Goal: Task Accomplishment & Management: Manage account settings

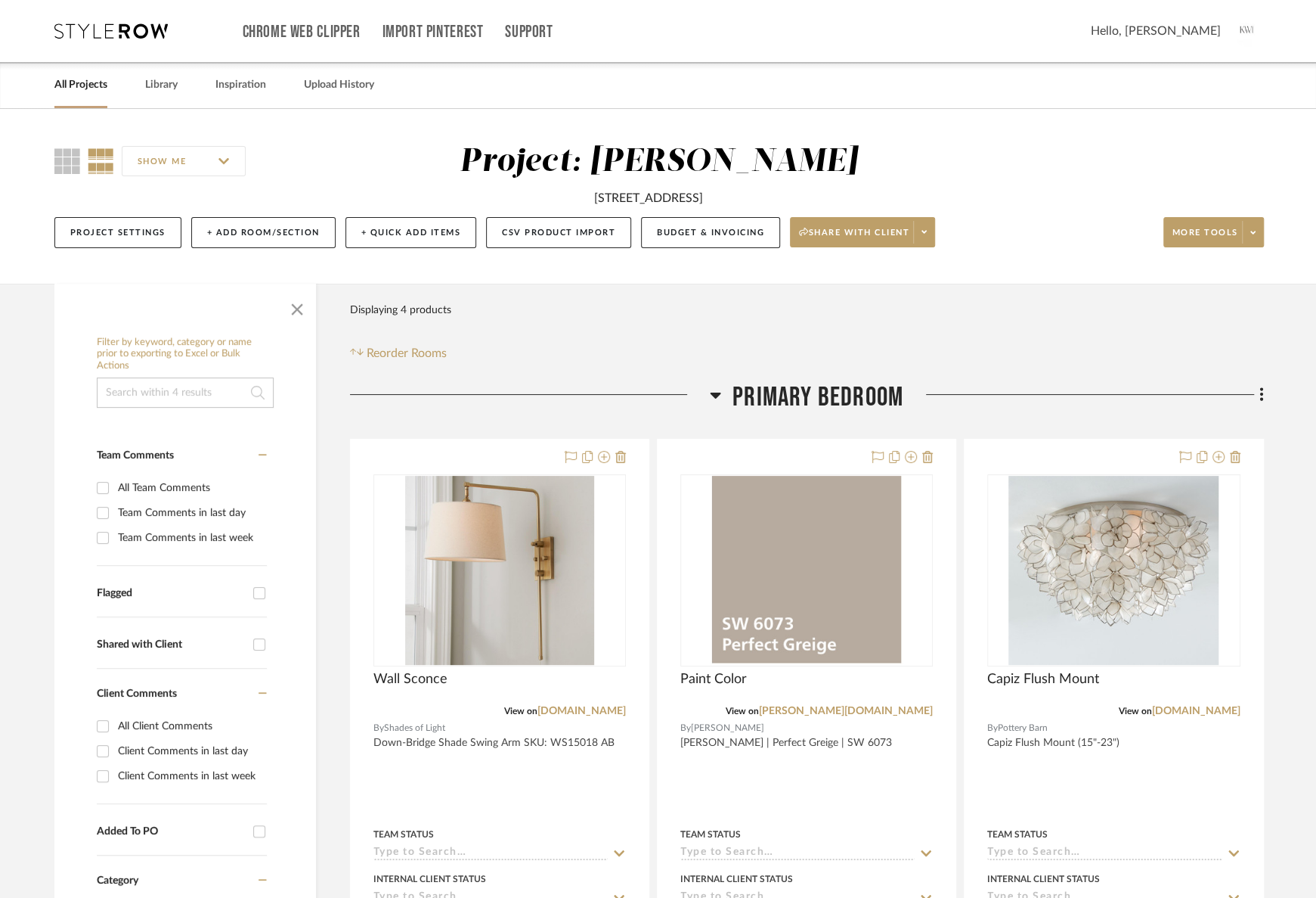
click at [85, 88] on link "All Projects" at bounding box center [80, 85] width 53 height 20
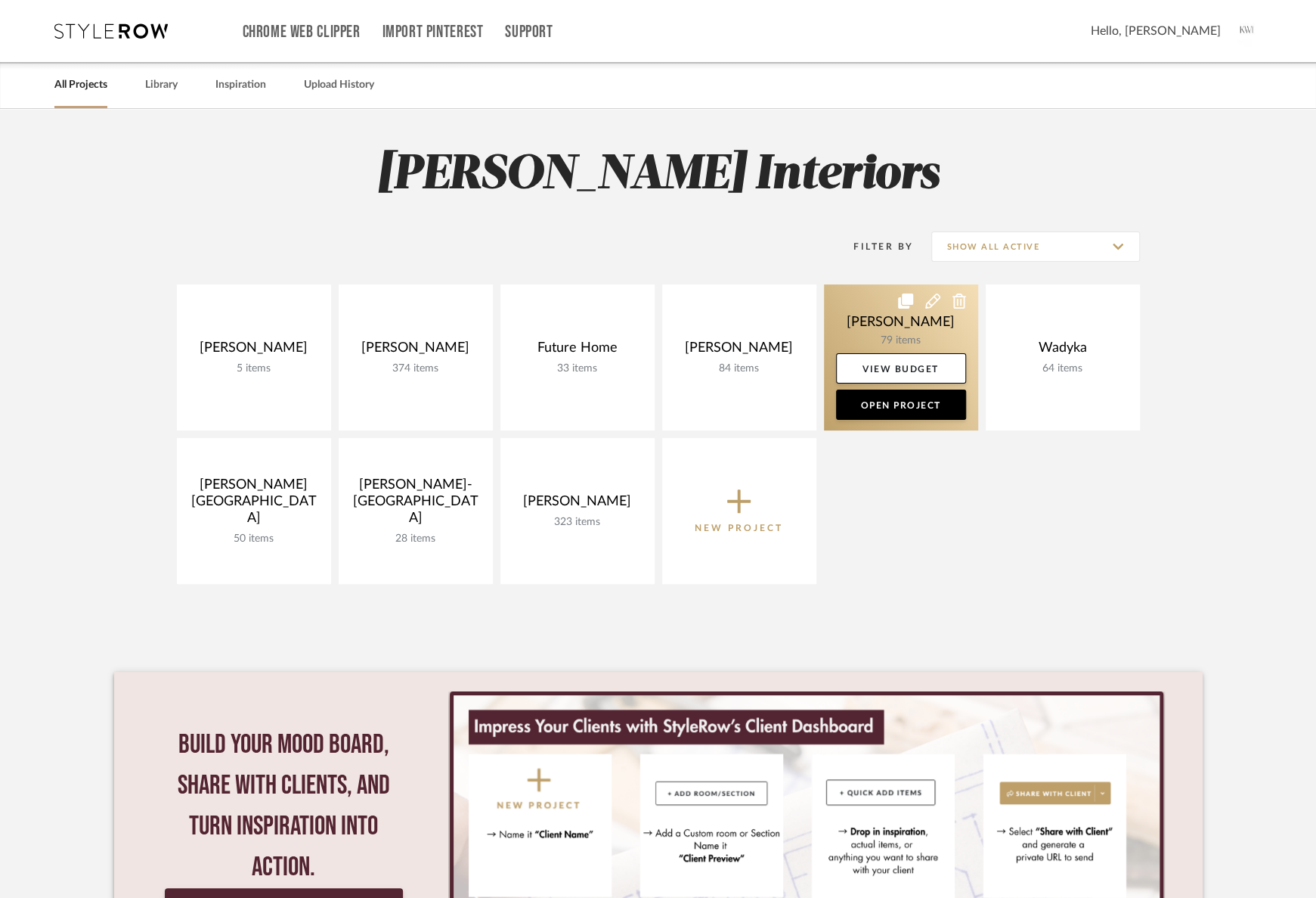
click at [915, 327] on link at bounding box center [901, 357] width 154 height 146
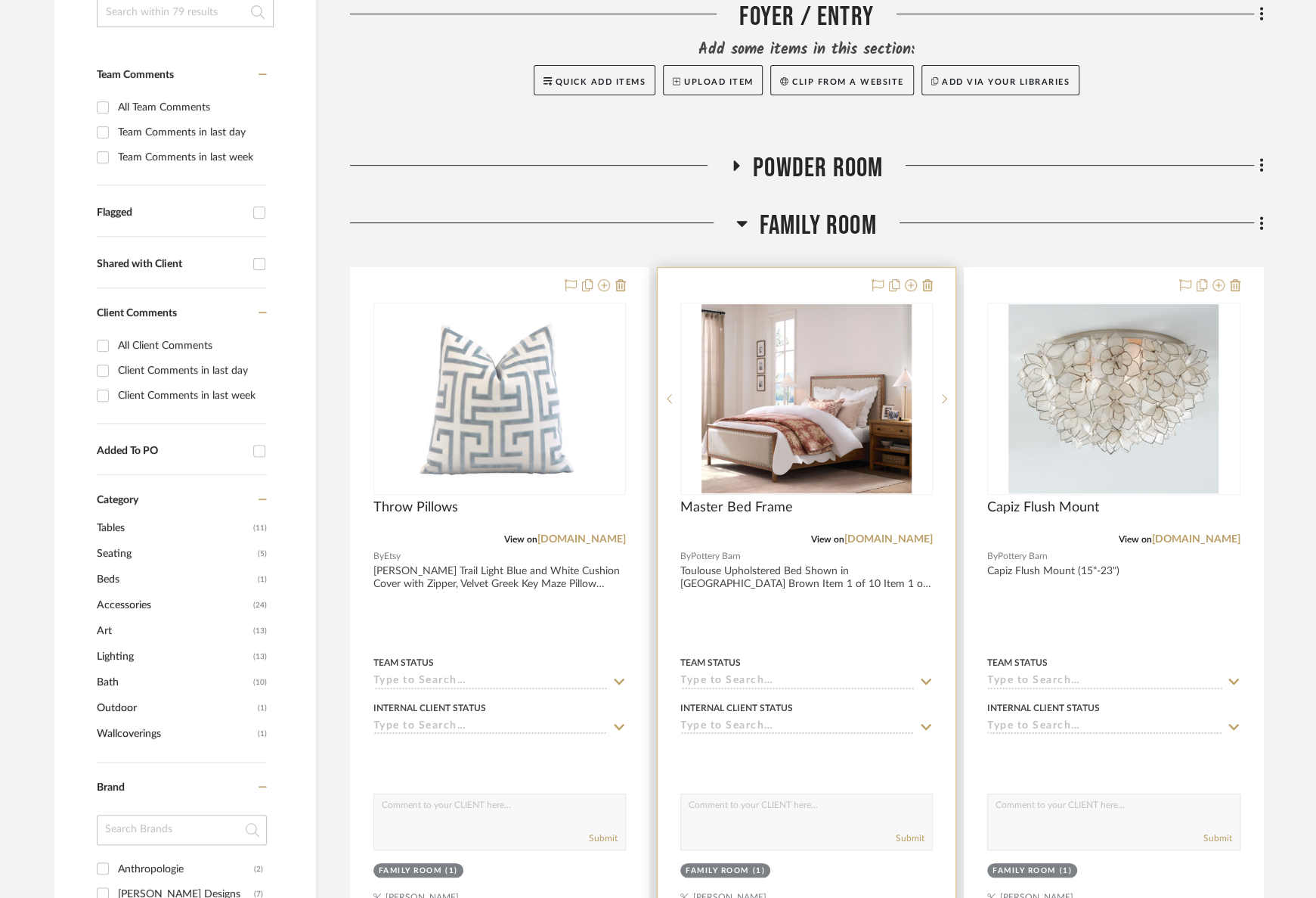
scroll to position [358, 0]
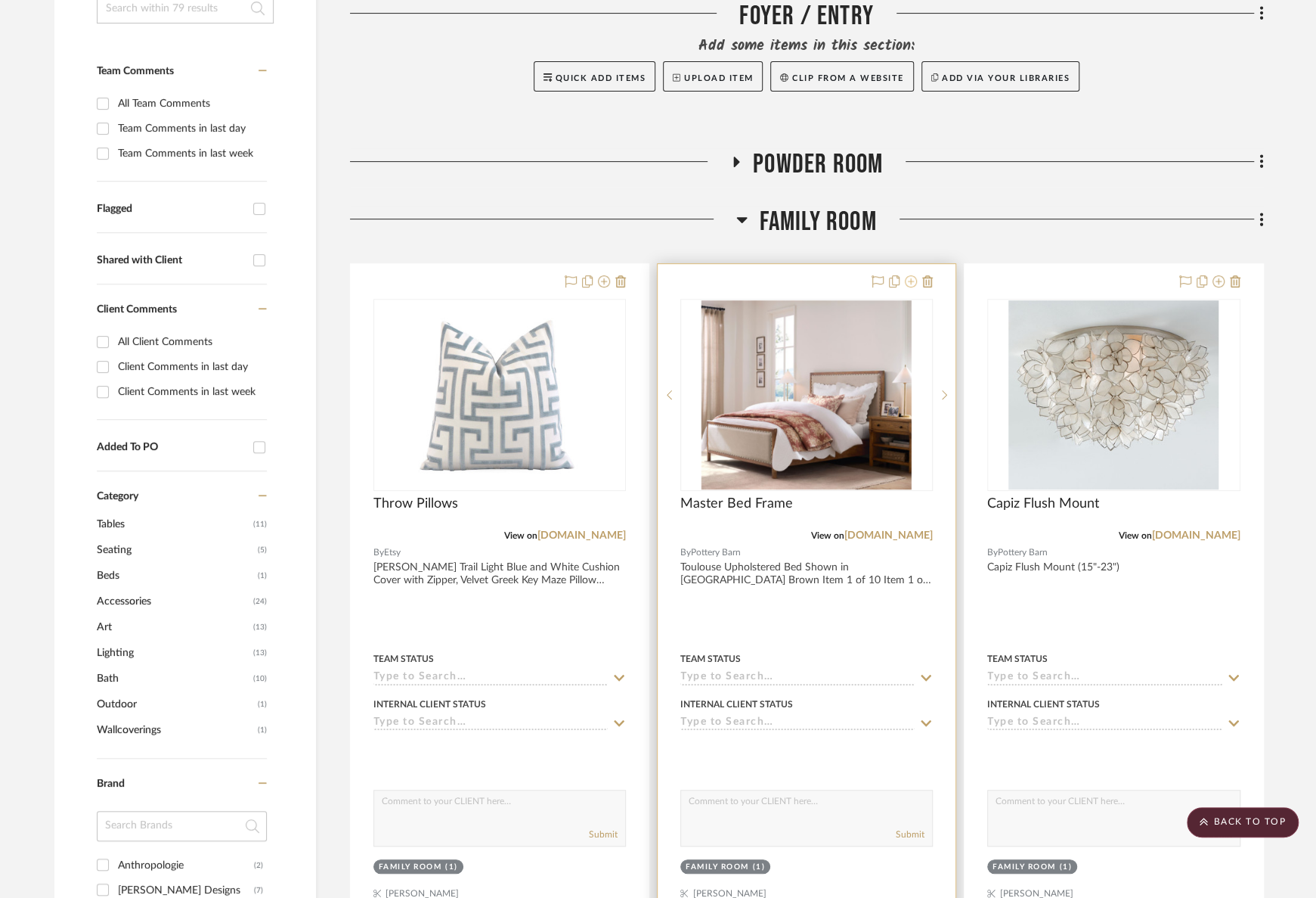
click at [913, 283] on icon at bounding box center [911, 281] width 12 height 12
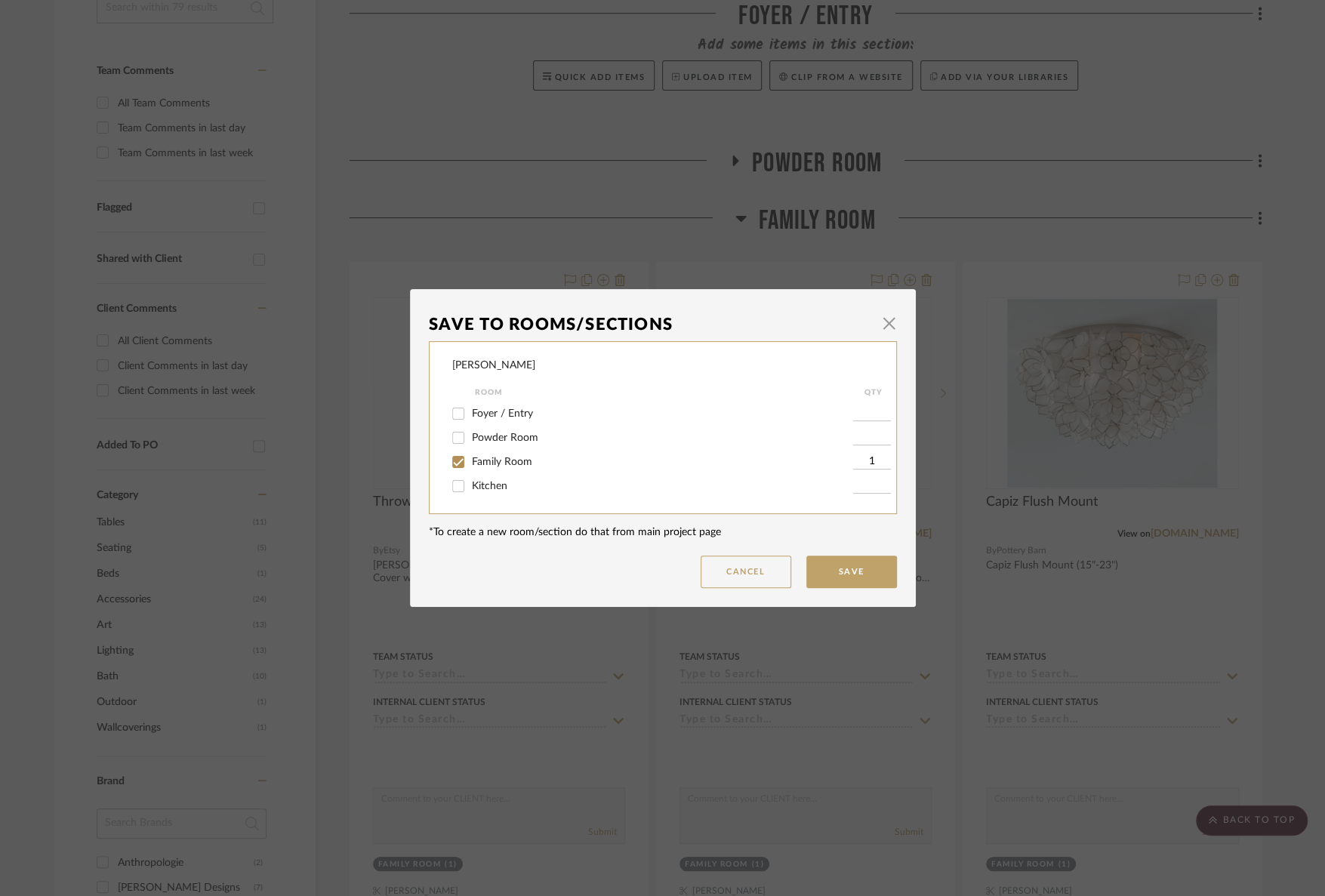
click at [513, 465] on span "Family Room" at bounding box center [502, 462] width 60 height 11
click at [470, 465] on input "Family Room" at bounding box center [458, 462] width 24 height 24
checkbox input "false"
click at [824, 586] on button "Save" at bounding box center [851, 571] width 90 height 33
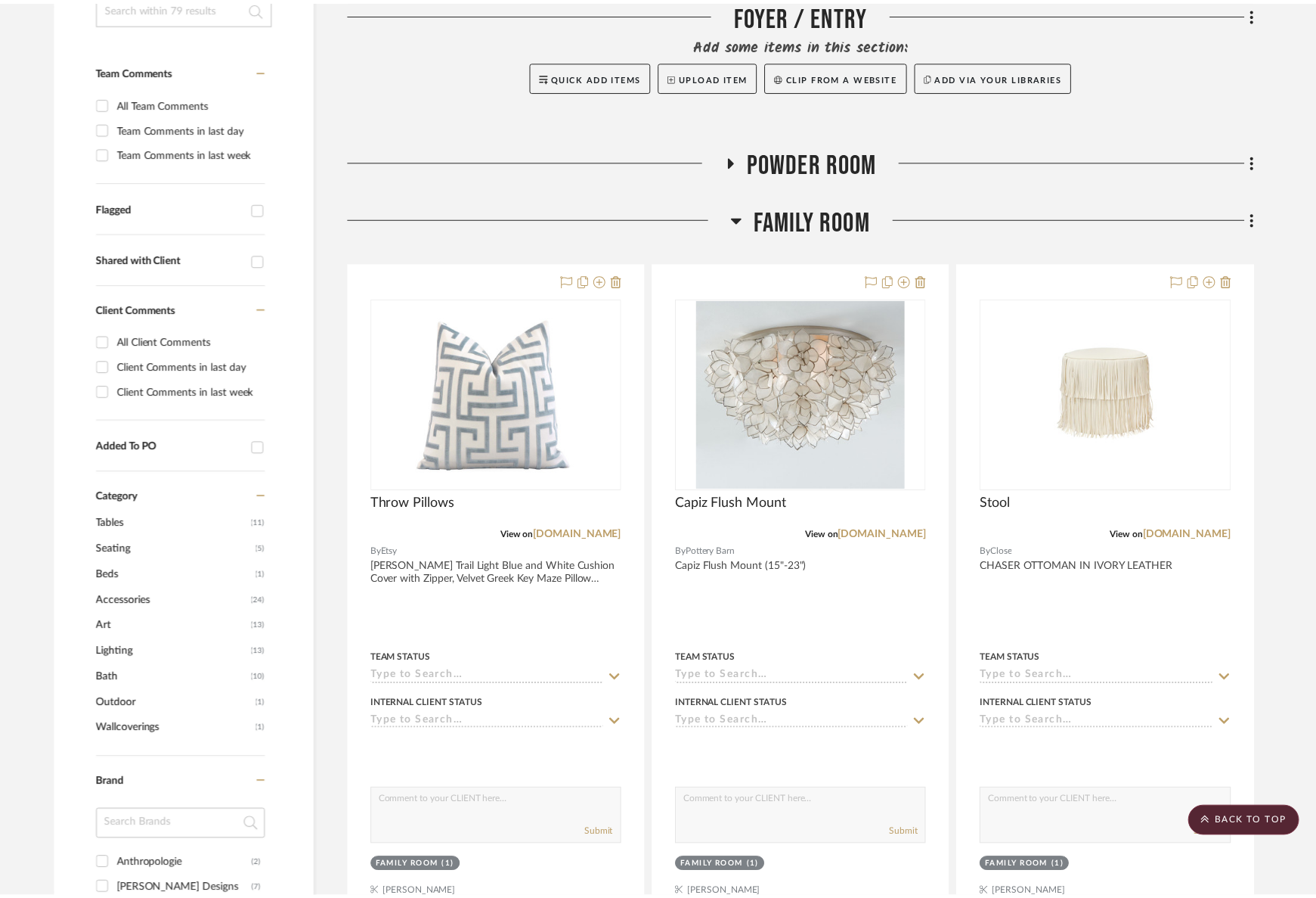
scroll to position [358, 0]
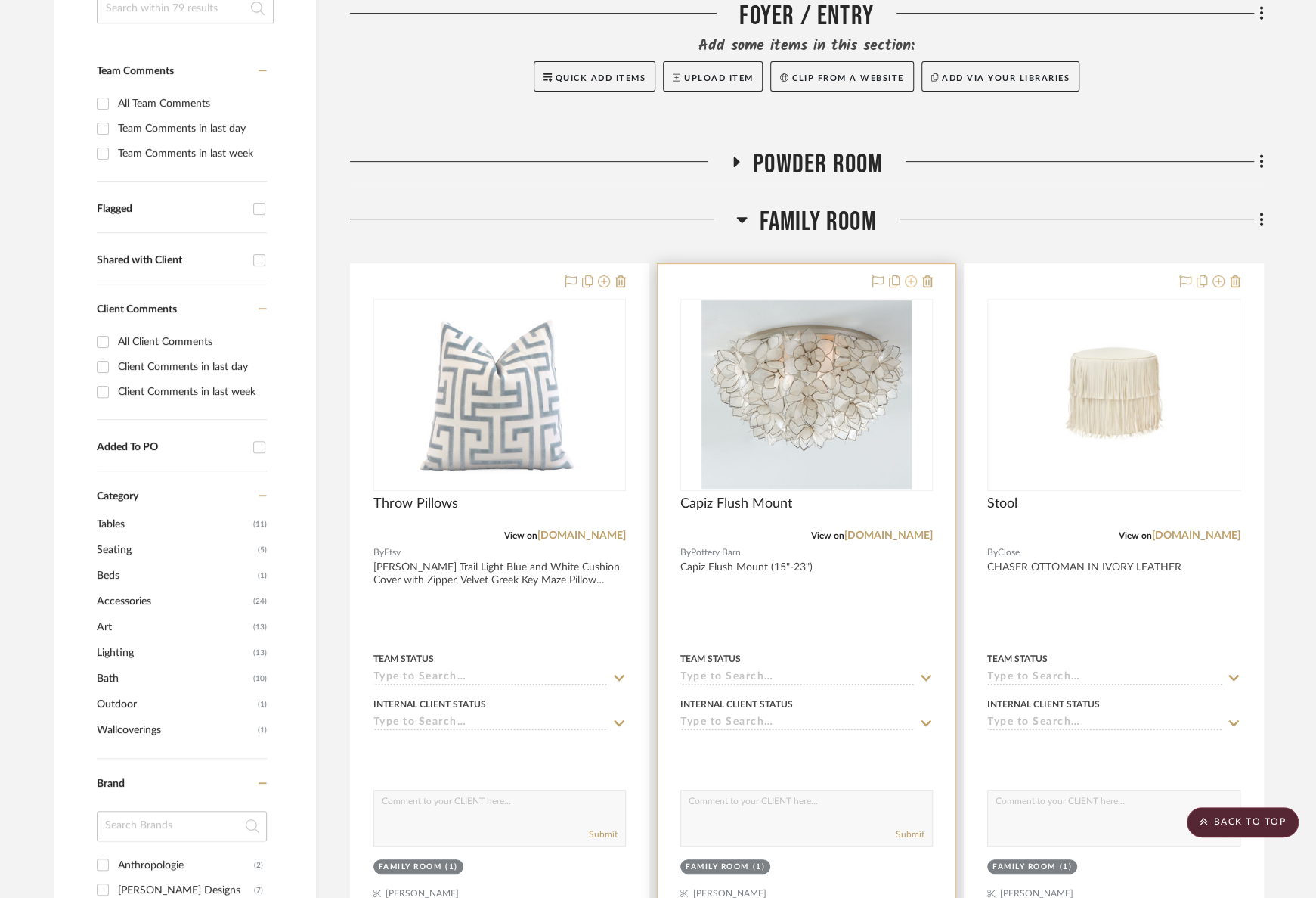
click at [910, 285] on icon at bounding box center [911, 281] width 12 height 12
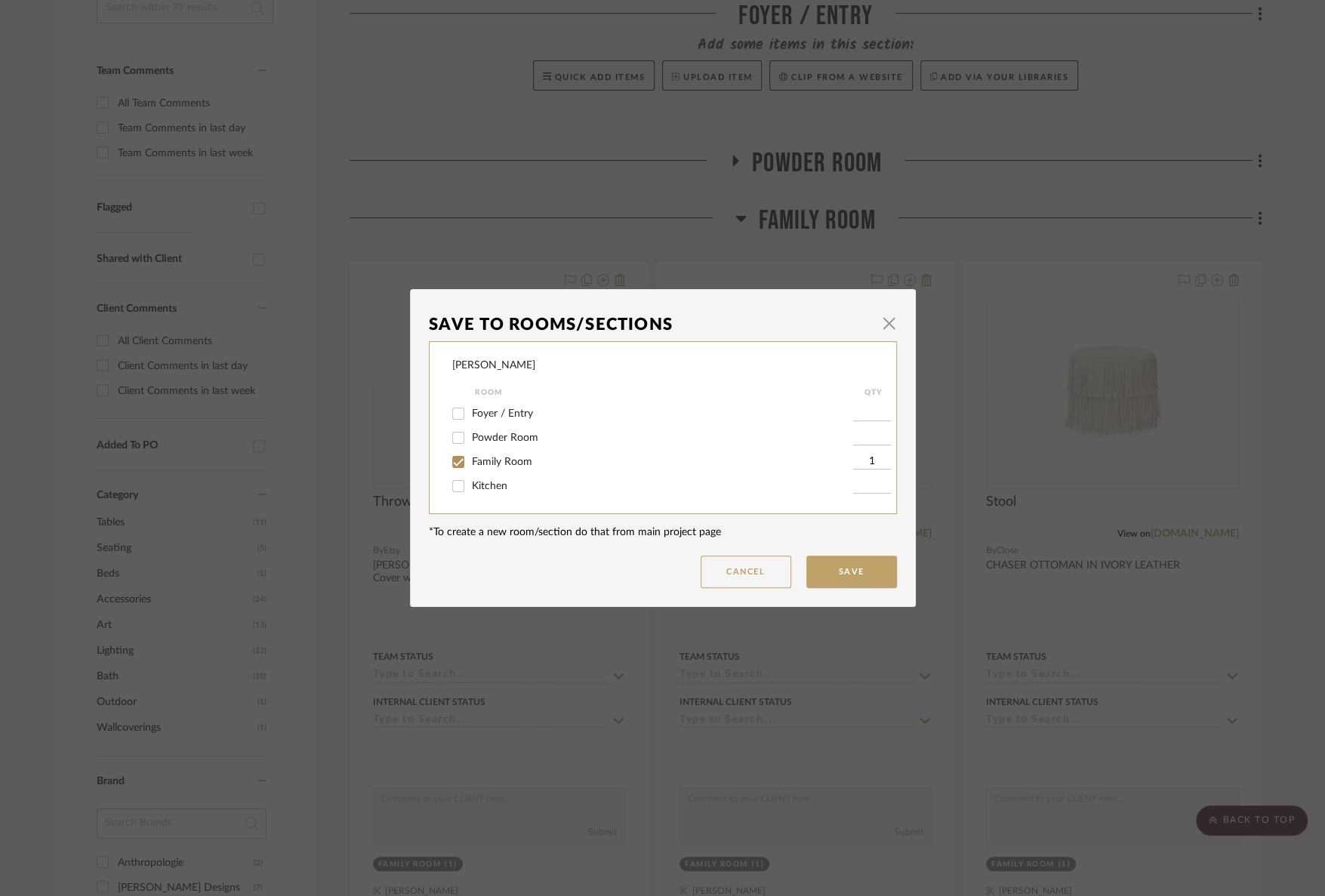
click at [523, 463] on span "Family Room" at bounding box center [502, 462] width 60 height 11
click at [470, 463] on input "Family Room" at bounding box center [458, 462] width 24 height 24
checkbox input "false"
click at [822, 571] on button "Save" at bounding box center [851, 571] width 90 height 33
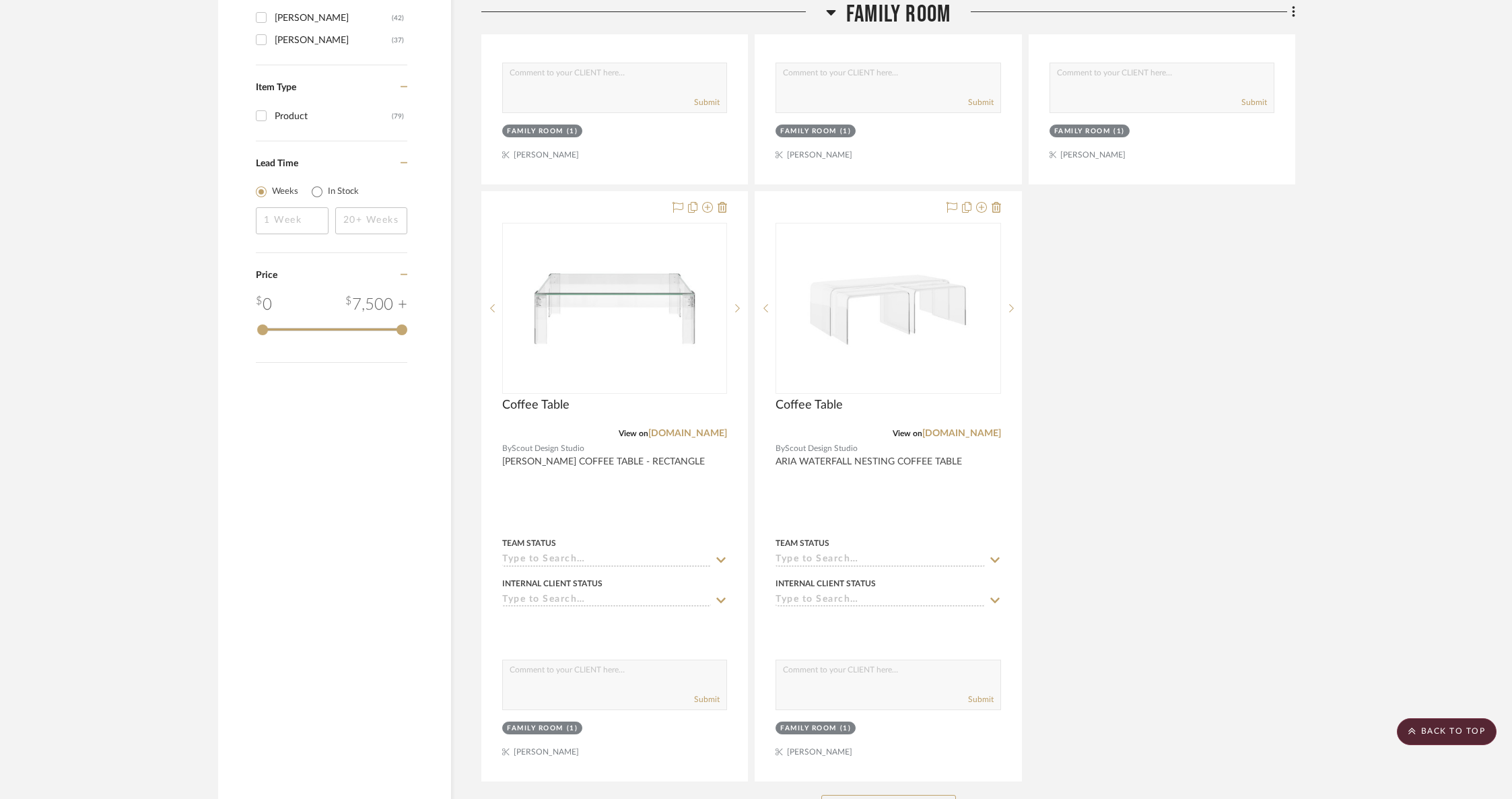
scroll to position [1909, 0]
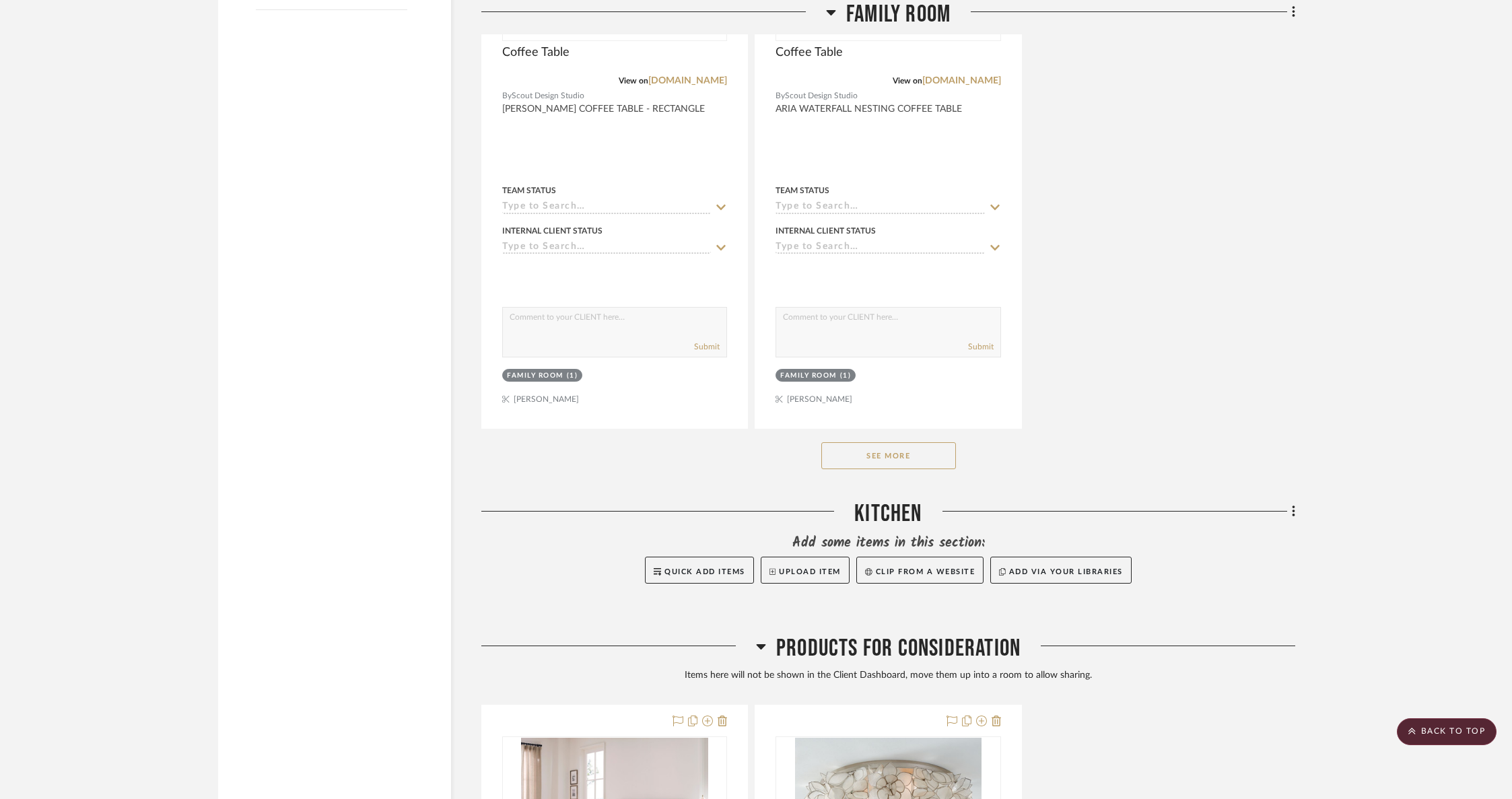
click at [928, 456] on button "See More" at bounding box center [889, 456] width 135 height 27
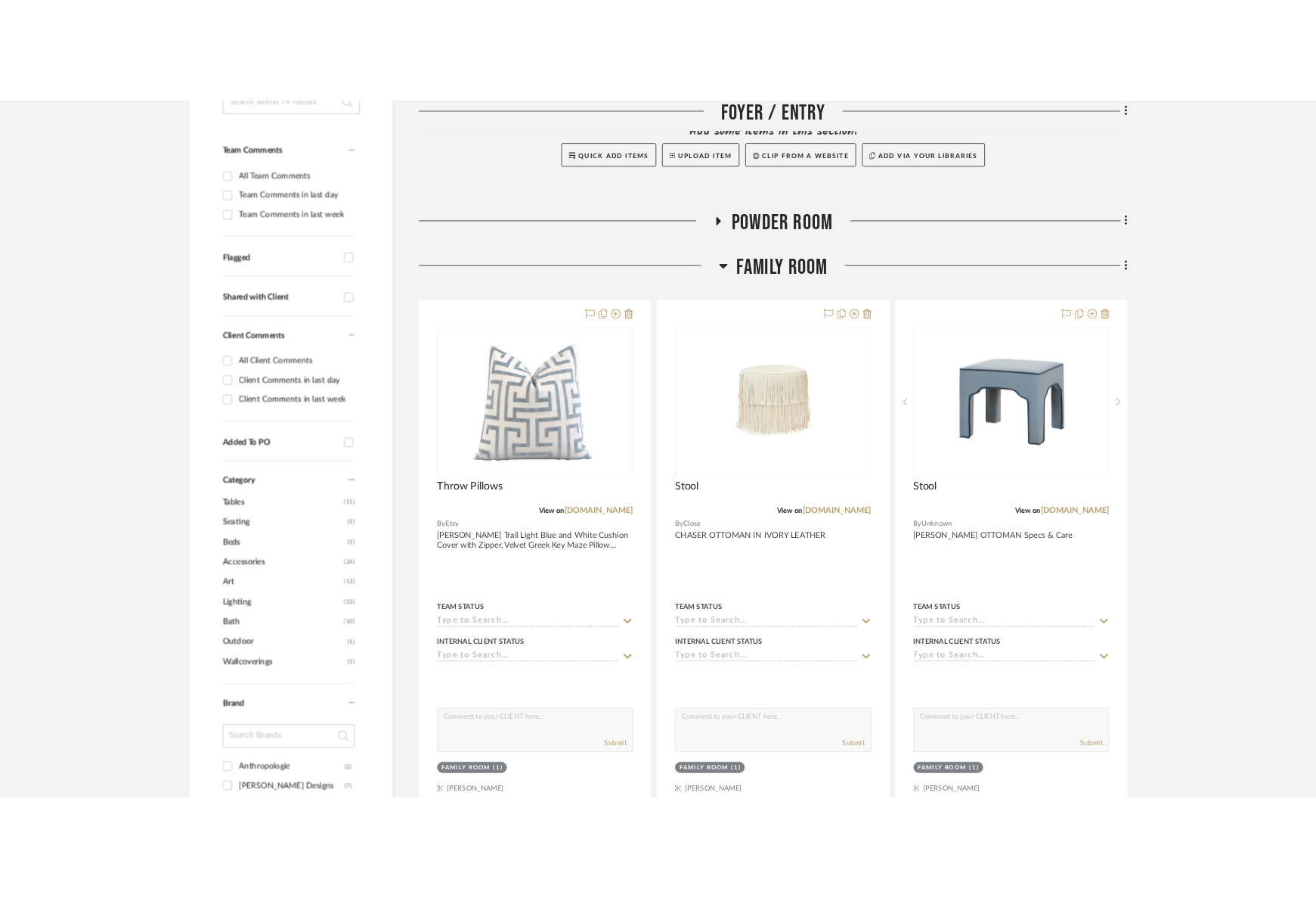
scroll to position [468, 0]
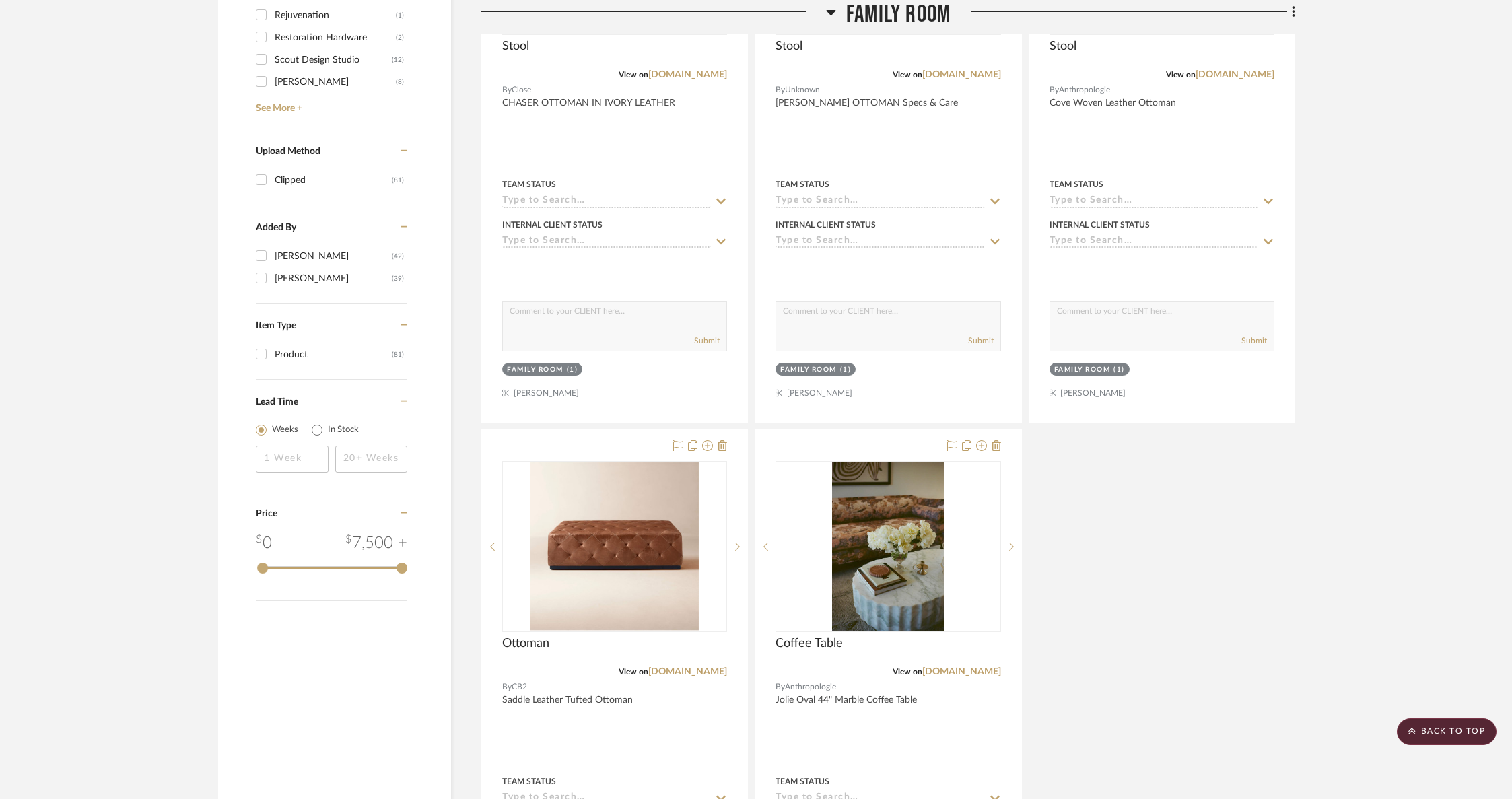
scroll to position [1669, 0]
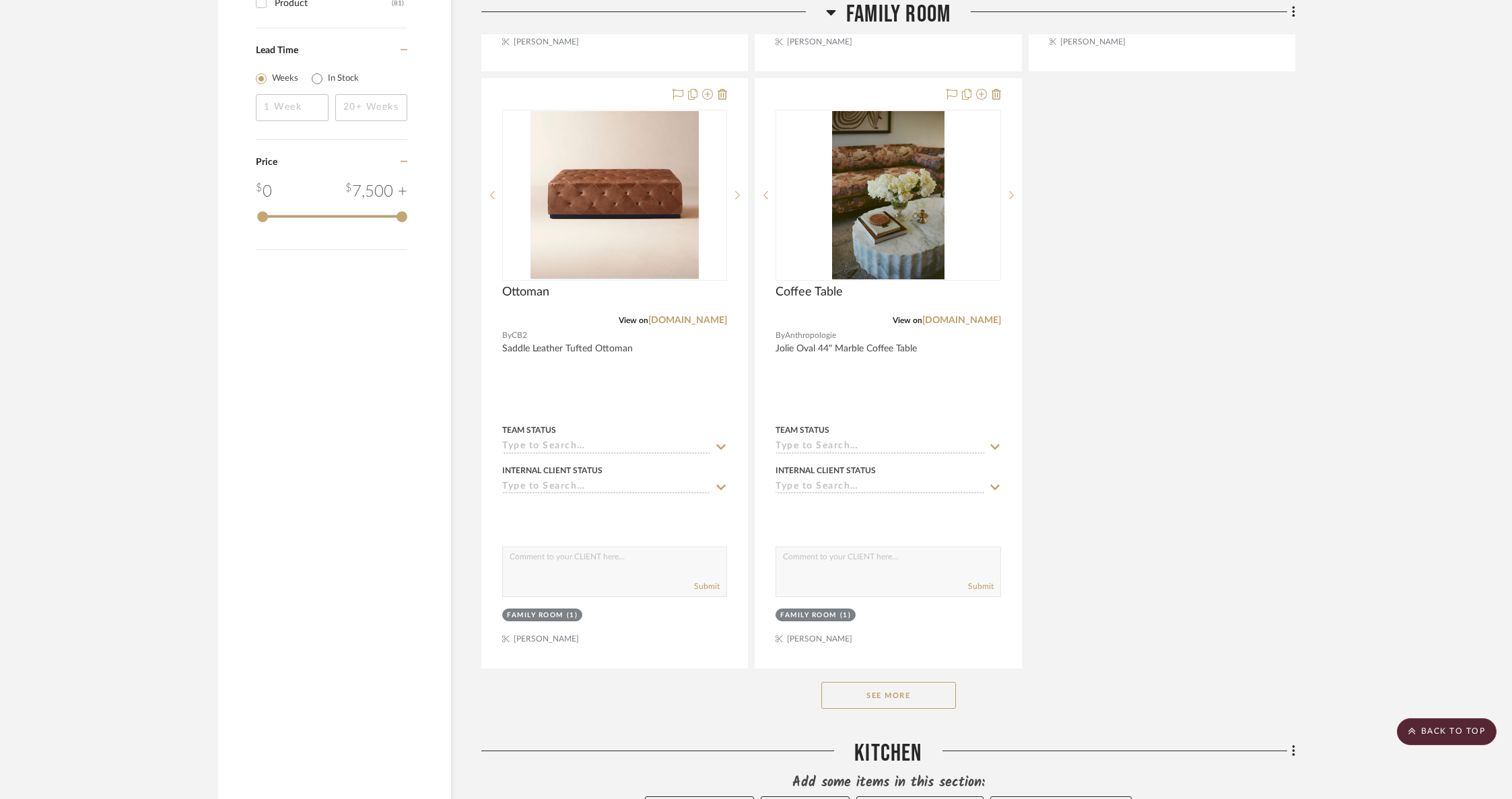
click at [924, 687] on button "See More" at bounding box center [889, 695] width 135 height 27
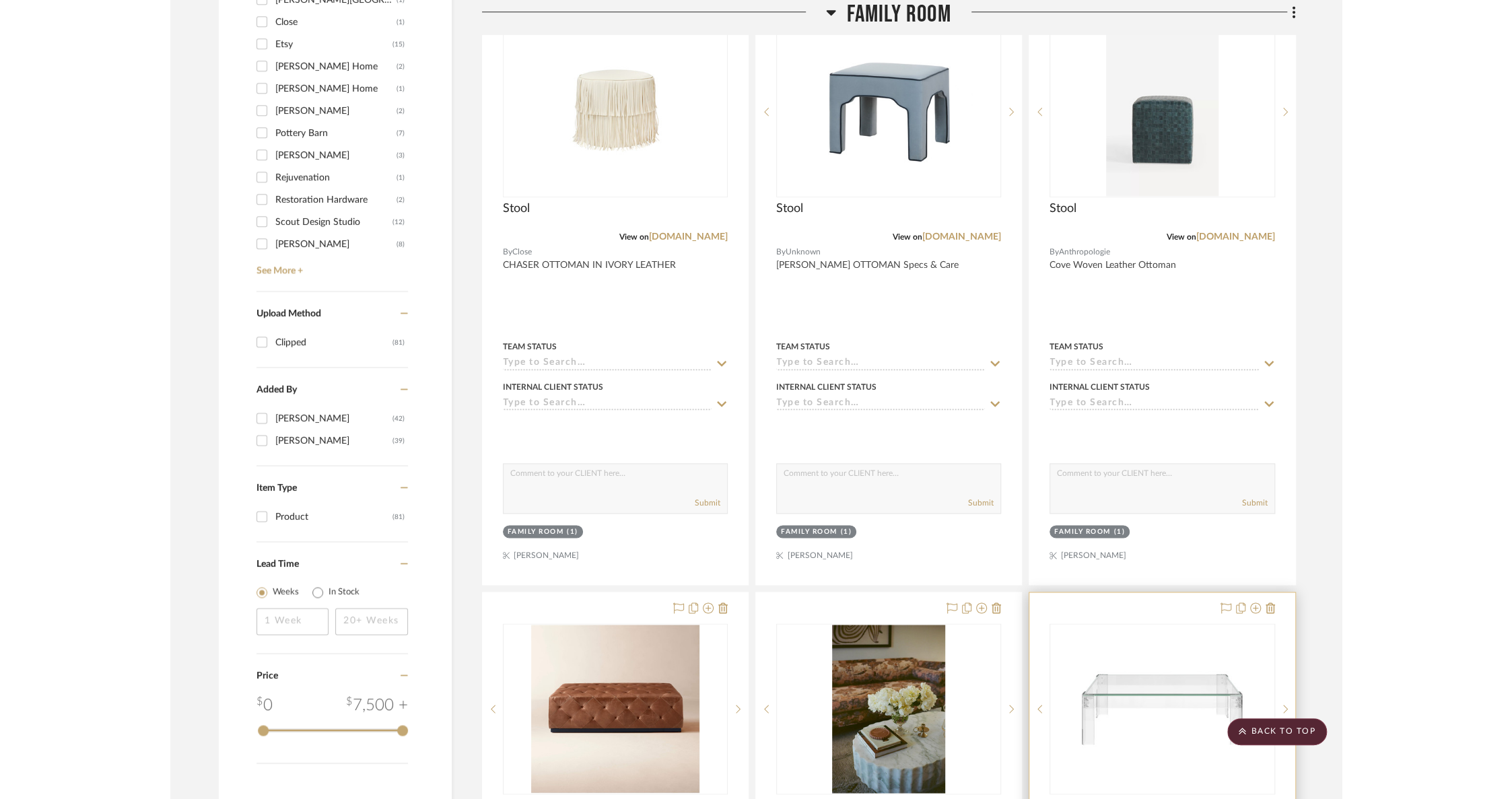
scroll to position [394, 0]
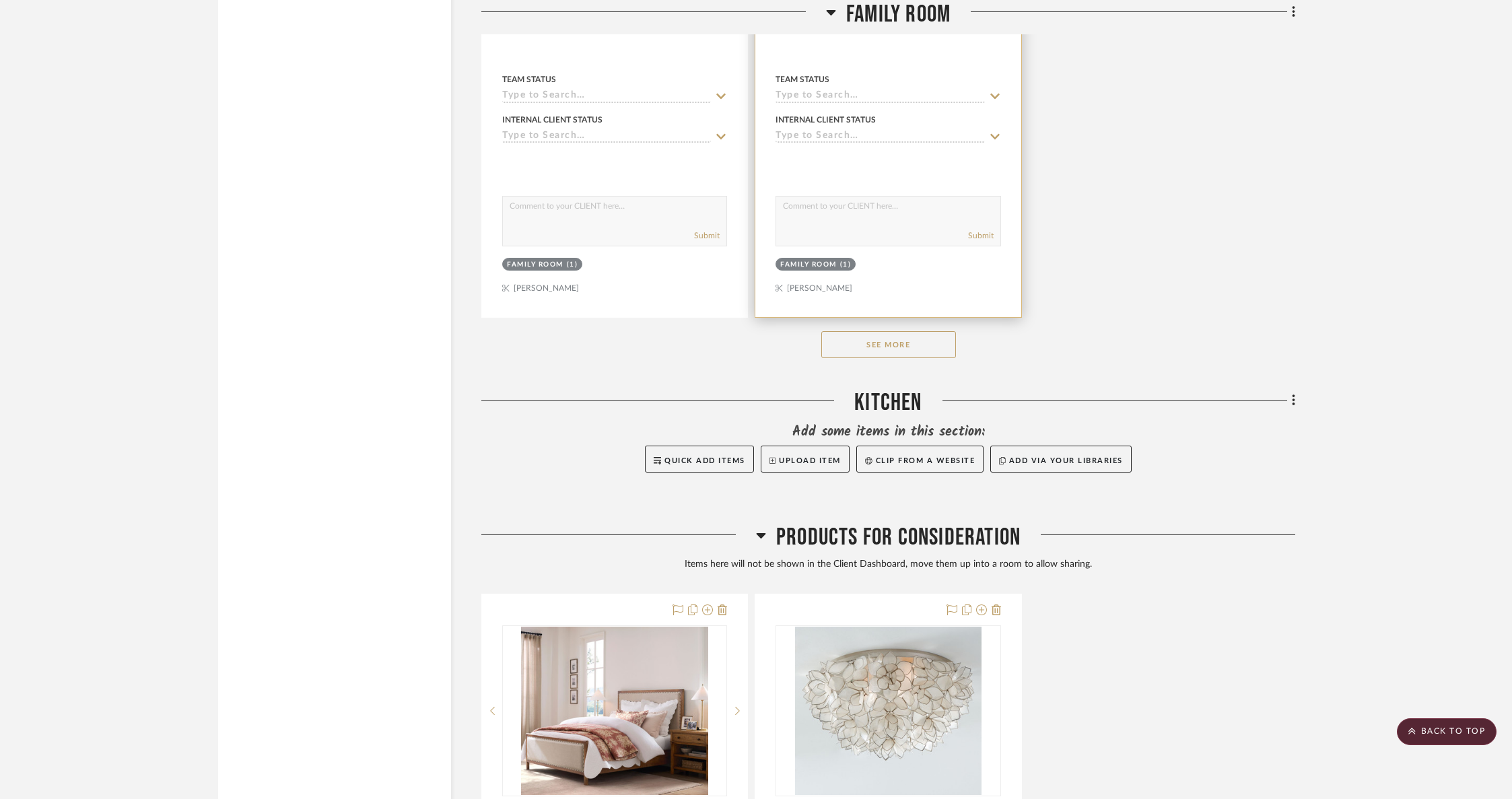
scroll to position [2259, 0]
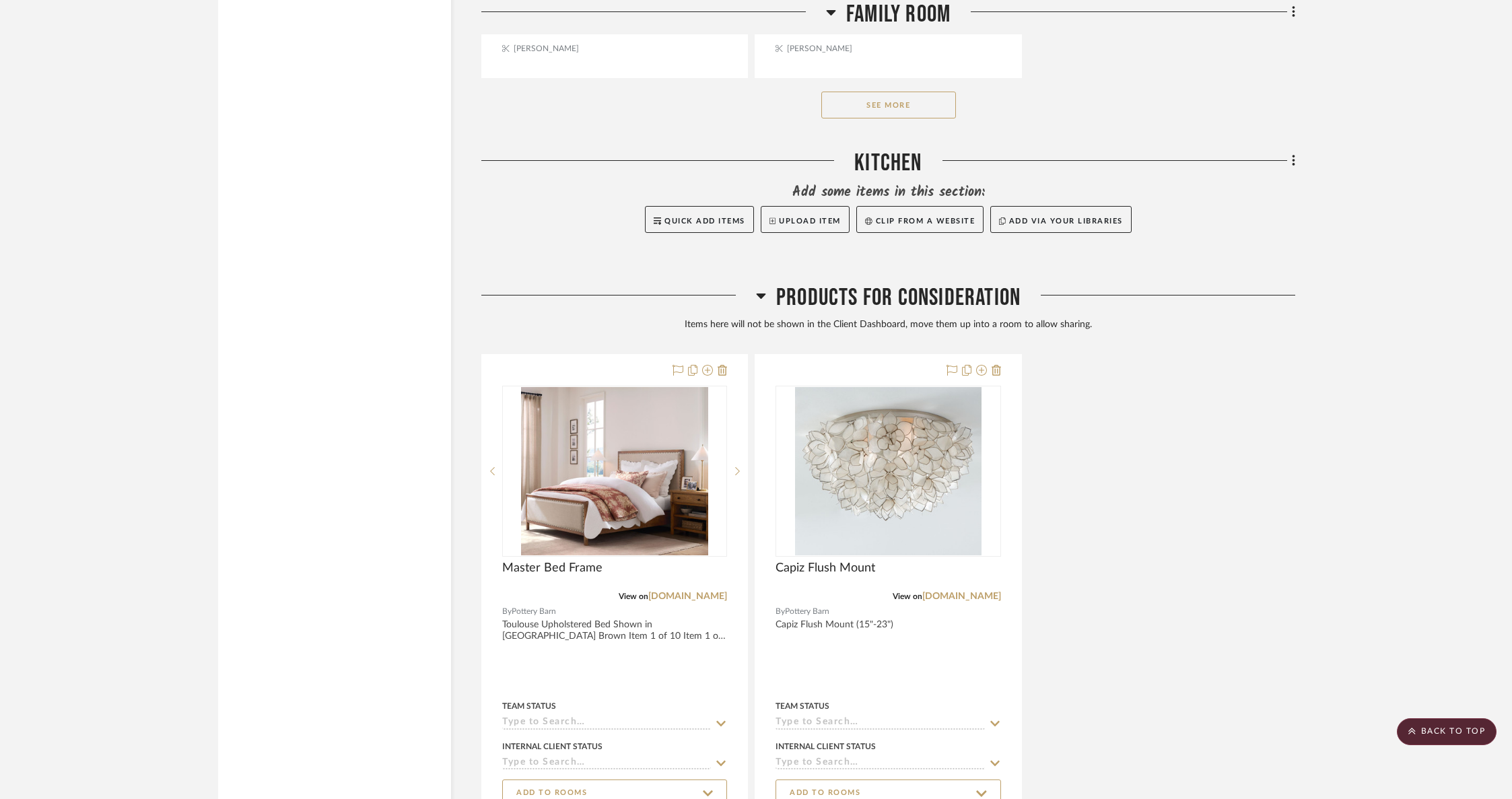
click at [921, 101] on button "See More" at bounding box center [889, 105] width 135 height 27
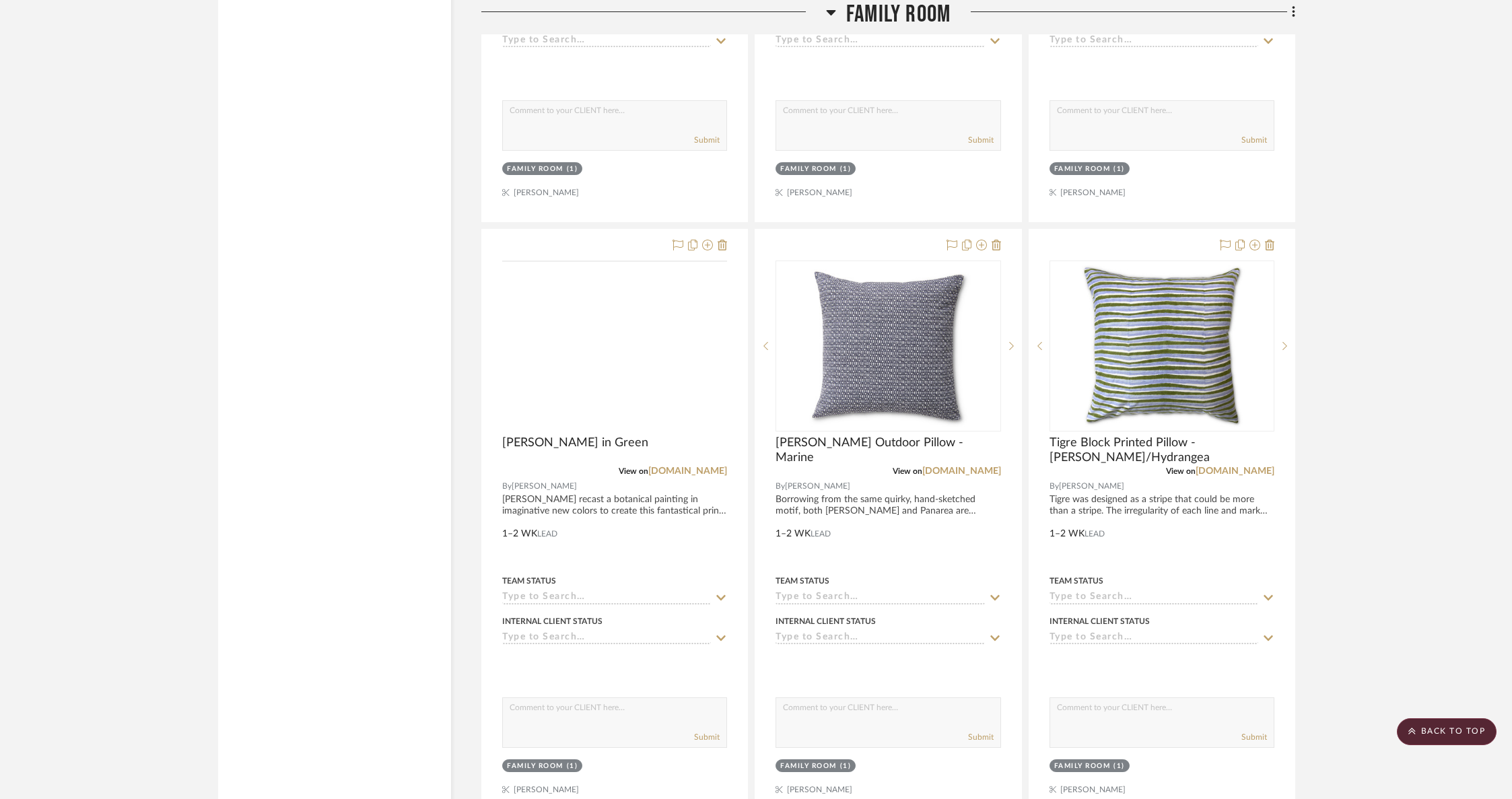
scroll to position [9789, 0]
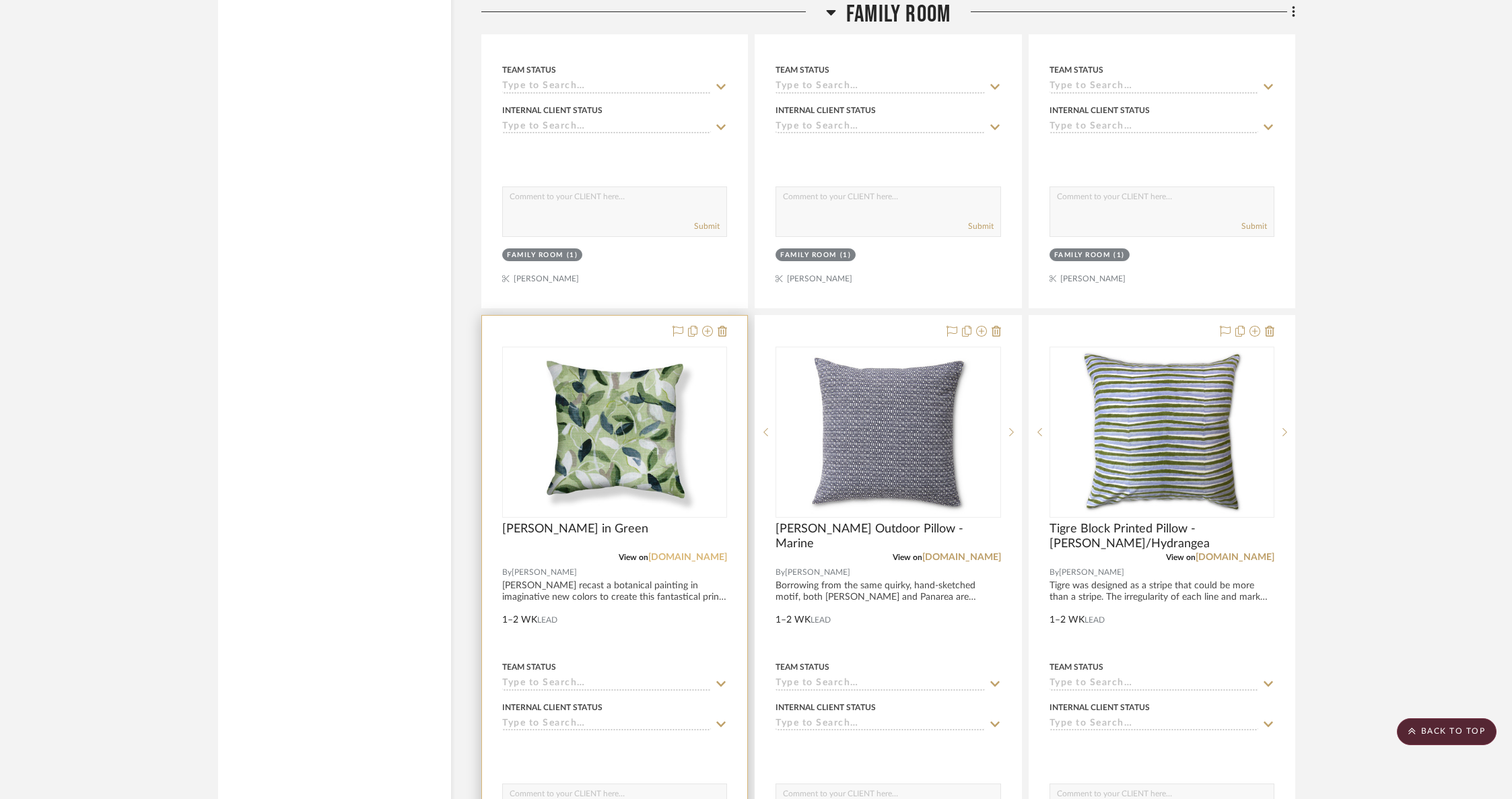
click at [666, 553] on link "rebeccaatwood.com" at bounding box center [687, 557] width 79 height 10
click at [962, 553] on link "serenadugan.com" at bounding box center [962, 557] width 79 height 10
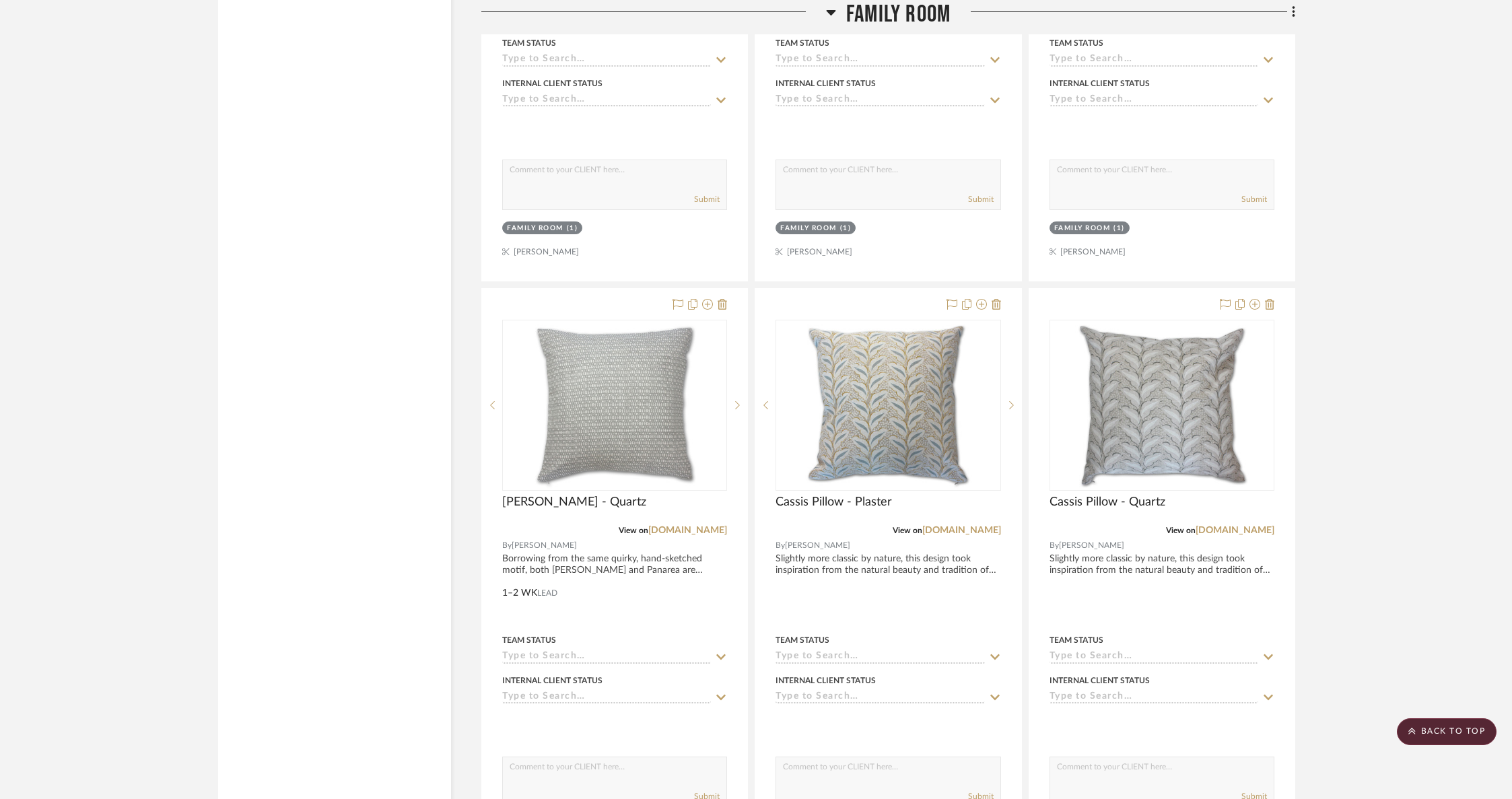
scroll to position [10910, 0]
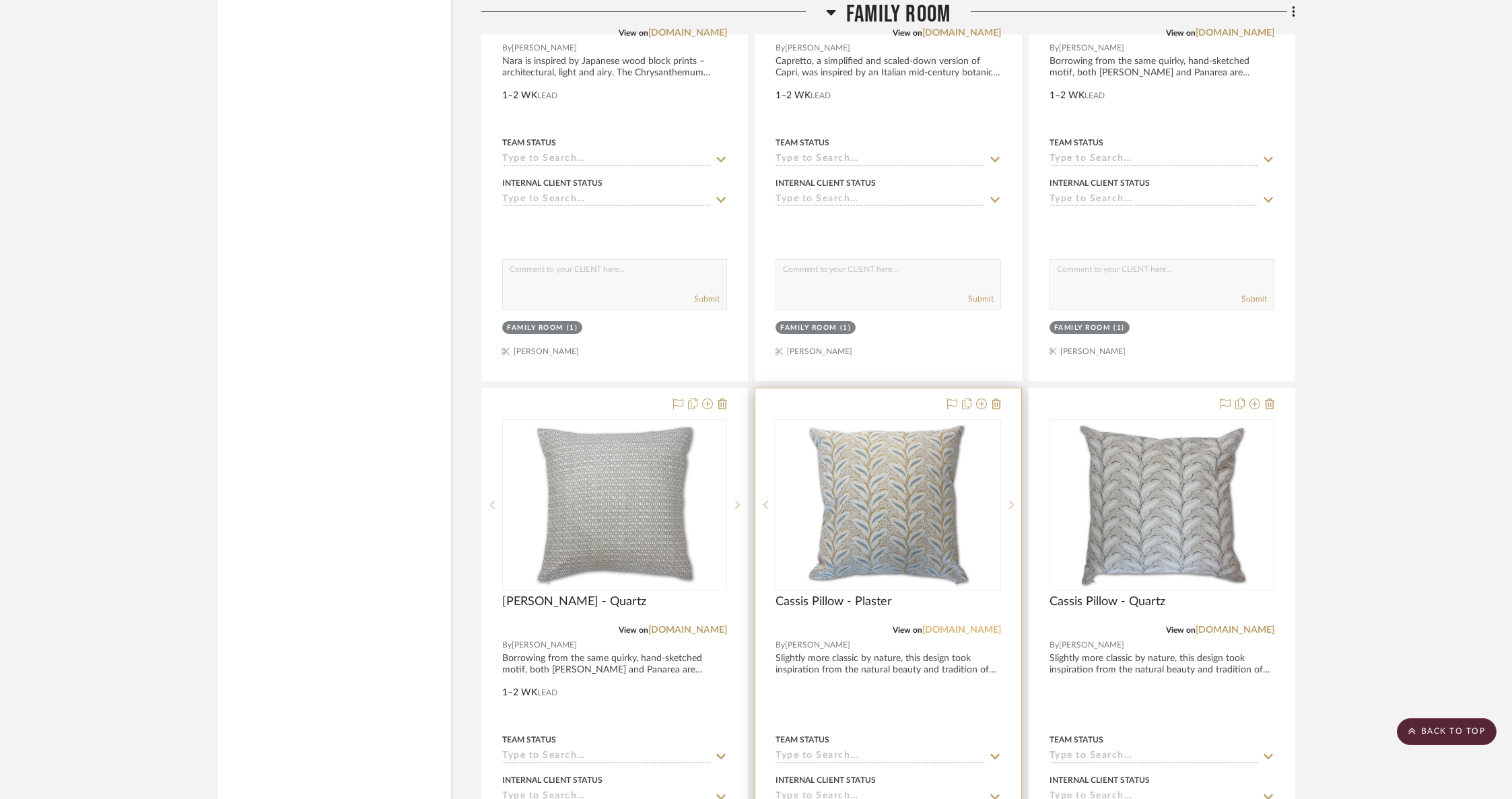
click at [936, 625] on link "serenadugan.com" at bounding box center [962, 630] width 79 height 10
